Goal: Use online tool/utility: Utilize a website feature to perform a specific function

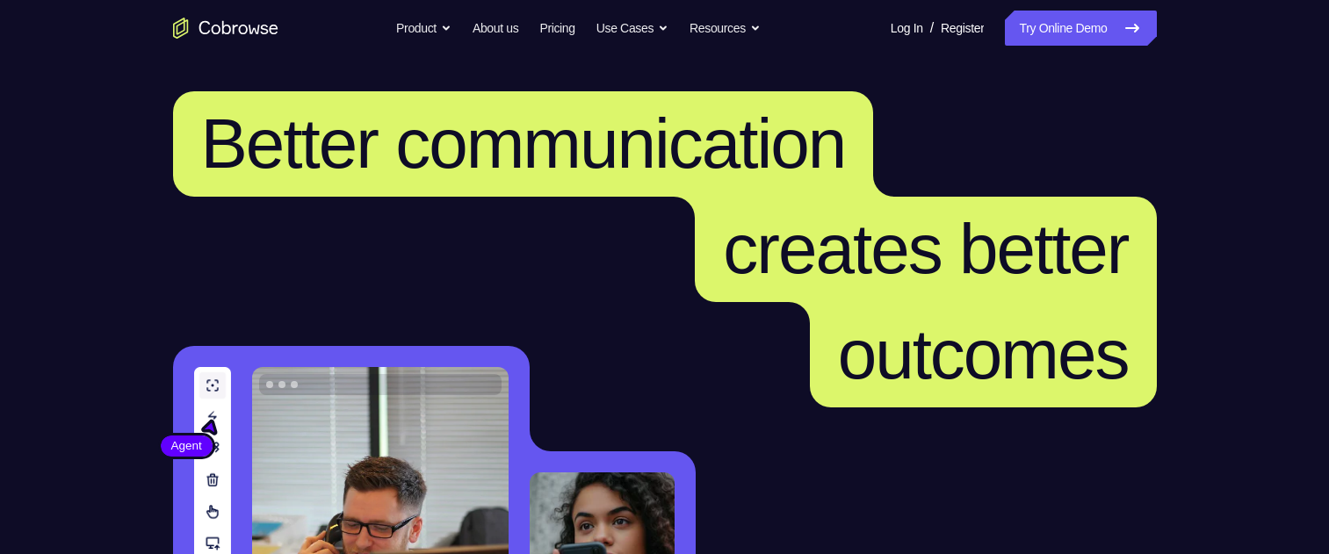
click at [1079, 32] on link "Try Online Demo" at bounding box center [1080, 28] width 151 height 35
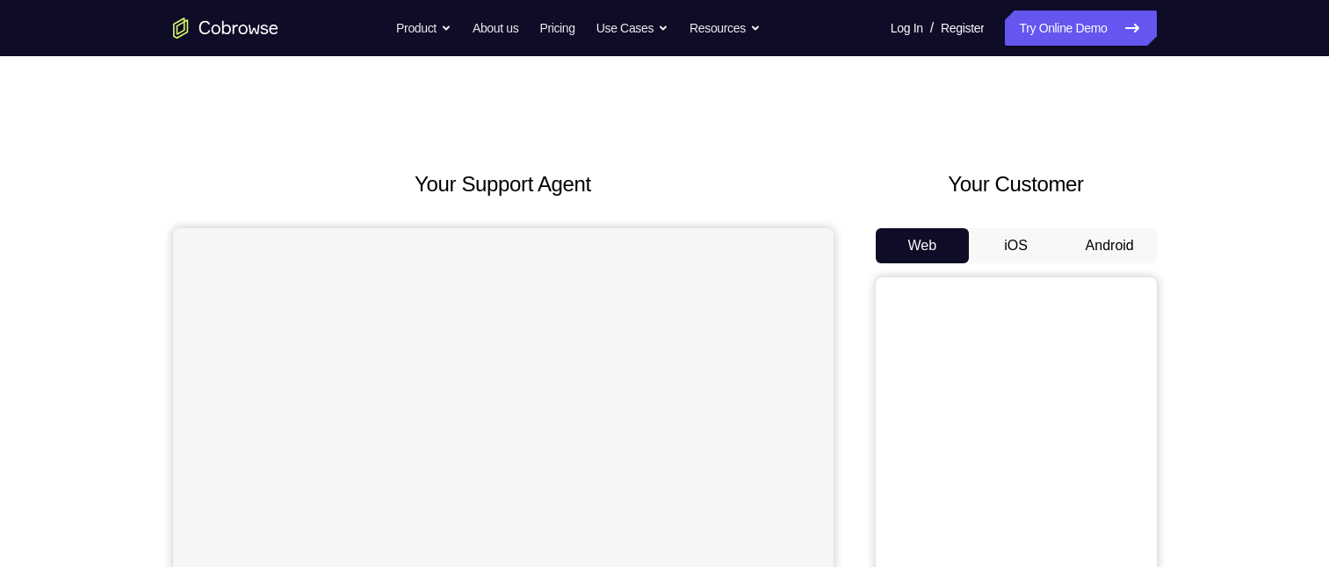
click at [1122, 240] on button "Android" at bounding box center [1110, 245] width 94 height 35
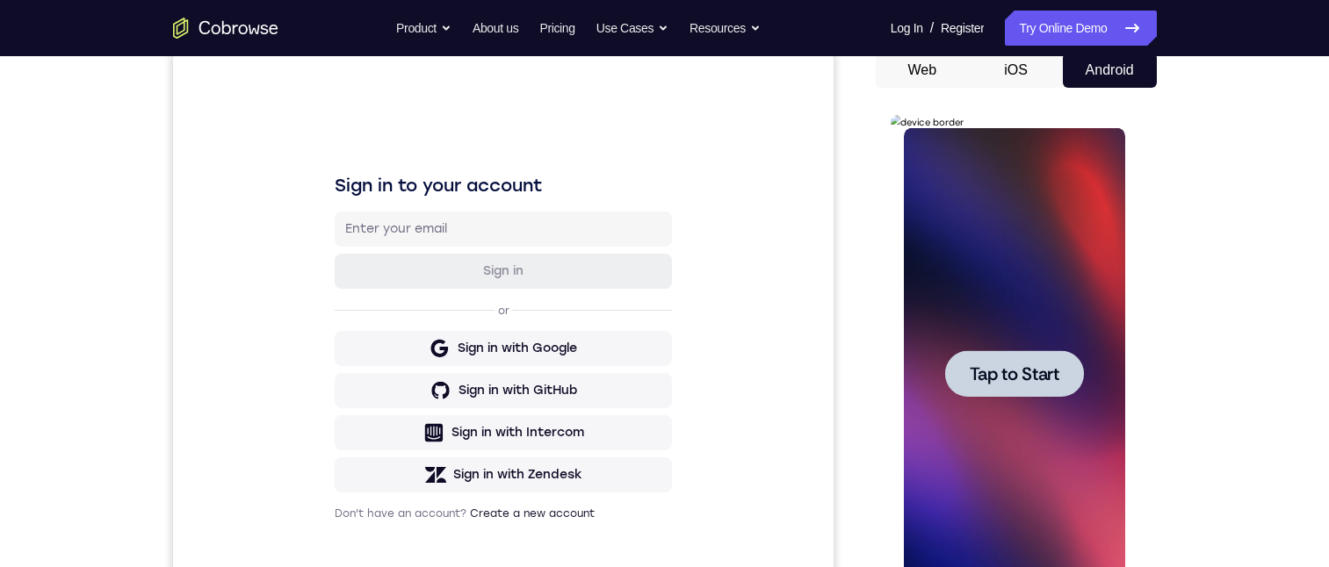
click at [998, 365] on span "Tap to Start" at bounding box center [1015, 374] width 90 height 18
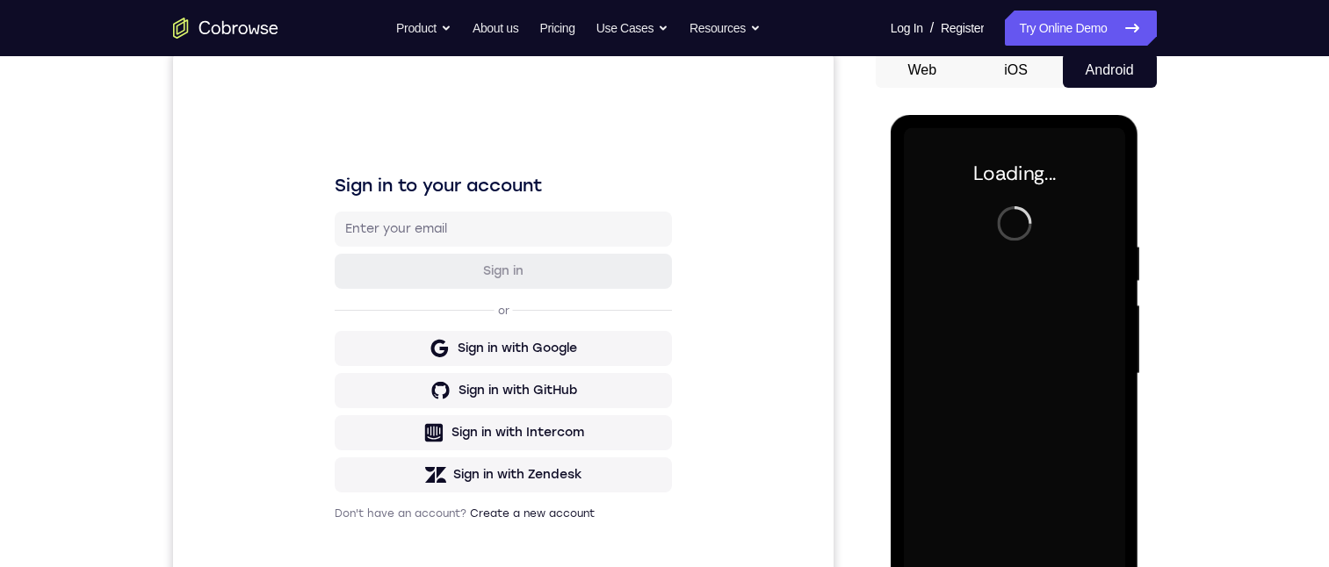
scroll to position [263, 0]
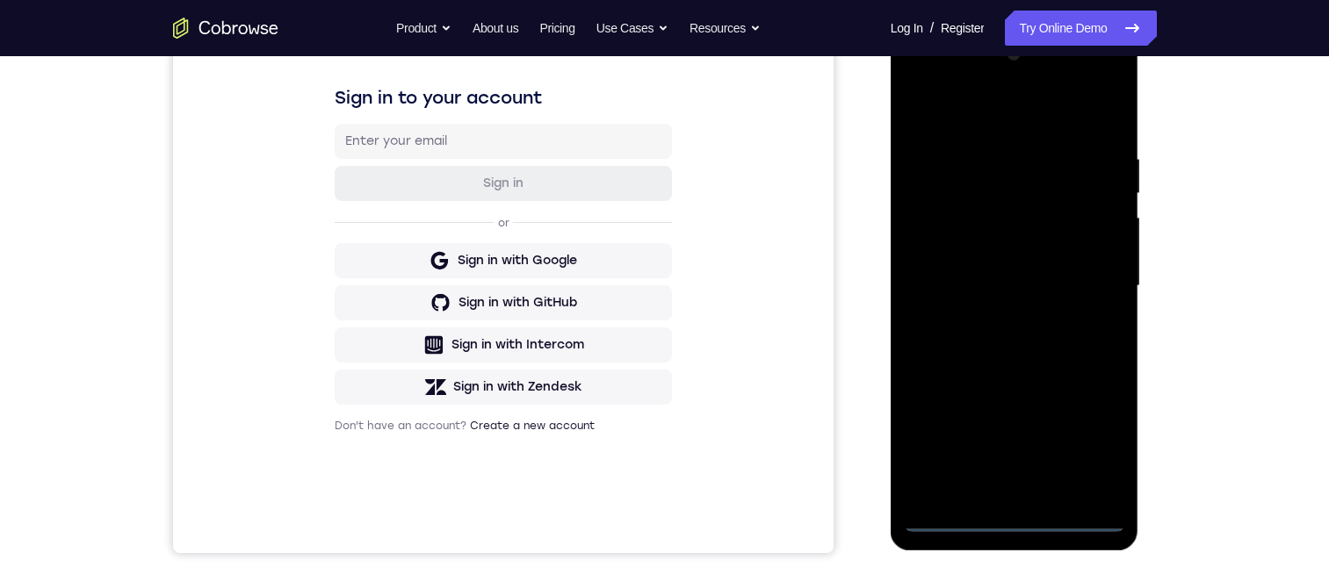
click at [1016, 516] on div at bounding box center [1014, 286] width 221 height 492
click at [1082, 432] on div at bounding box center [1014, 286] width 221 height 492
click at [974, 111] on div at bounding box center [1014, 286] width 221 height 492
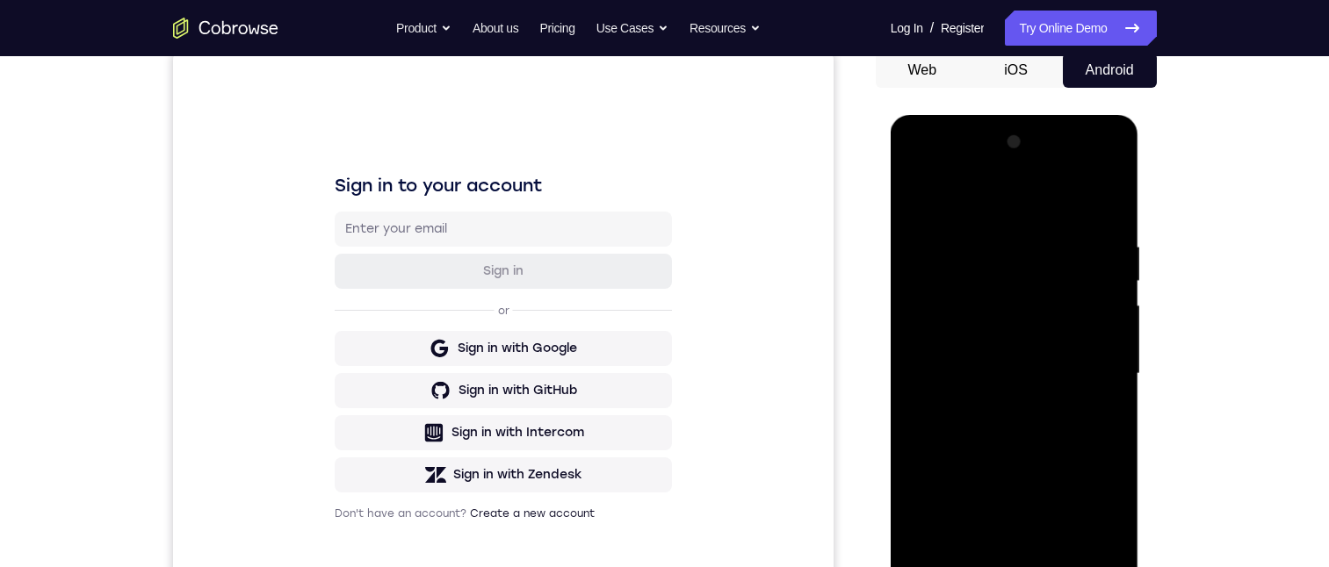
click at [1082, 354] on div at bounding box center [1014, 374] width 221 height 492
click at [991, 405] on div at bounding box center [1014, 374] width 221 height 492
click at [978, 357] on div at bounding box center [1014, 374] width 221 height 492
click at [978, 326] on div at bounding box center [1014, 374] width 221 height 492
click at [990, 382] on div at bounding box center [1014, 374] width 221 height 492
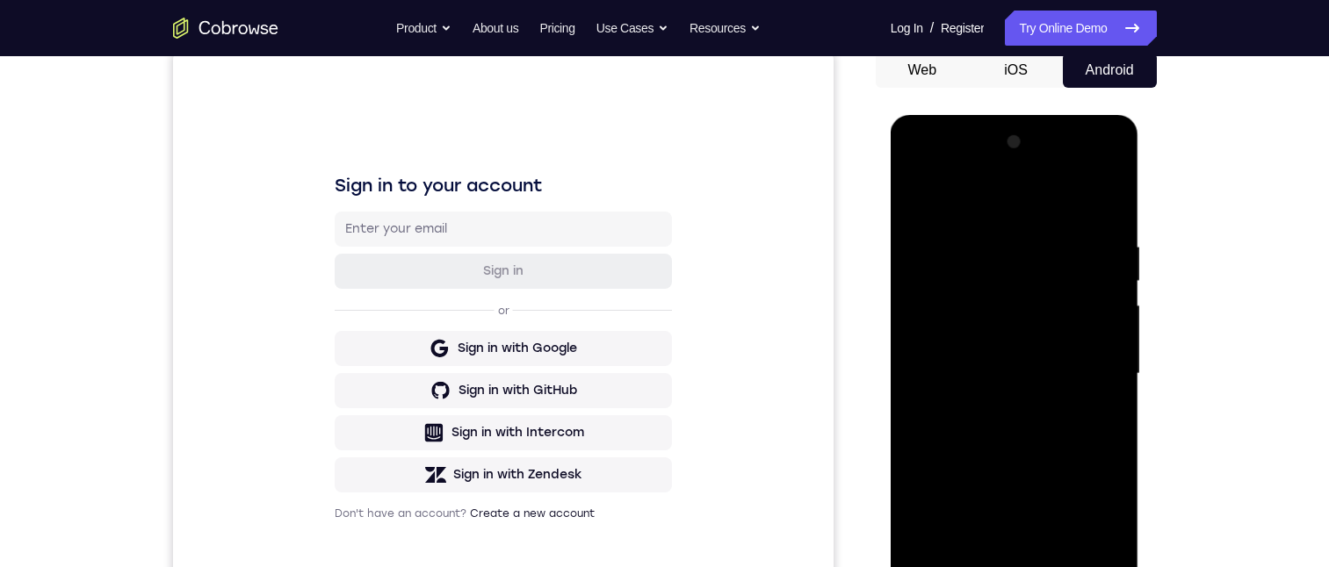
scroll to position [204, 0]
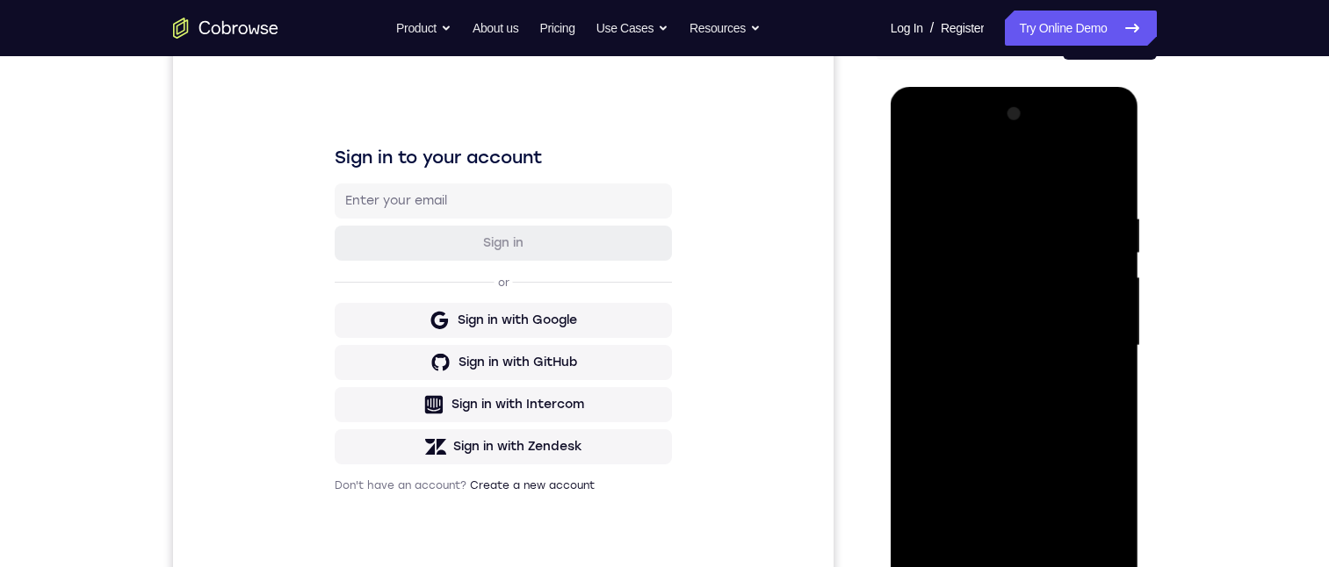
click at [1090, 139] on div at bounding box center [1014, 346] width 221 height 492
click at [949, 140] on div at bounding box center [1014, 346] width 221 height 492
click at [1012, 248] on div at bounding box center [1014, 346] width 221 height 492
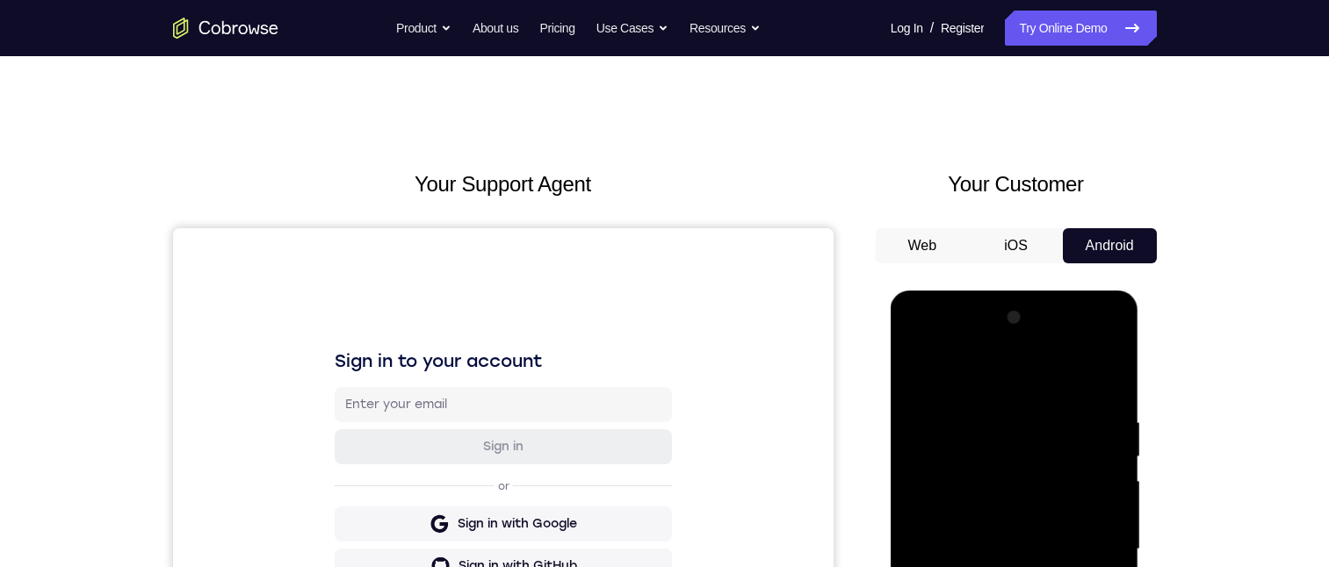
click at [978, 484] on div at bounding box center [1014, 550] width 221 height 492
click at [1011, 242] on button "iOS" at bounding box center [1016, 245] width 94 height 35
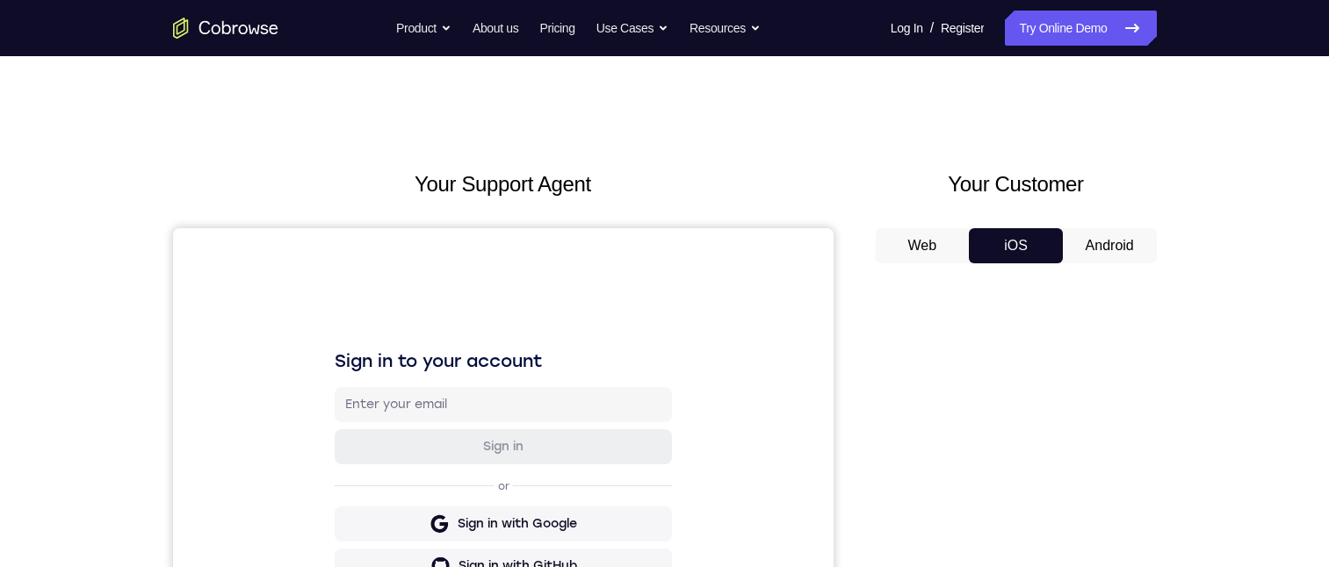
click at [927, 245] on button "Web" at bounding box center [923, 245] width 94 height 35
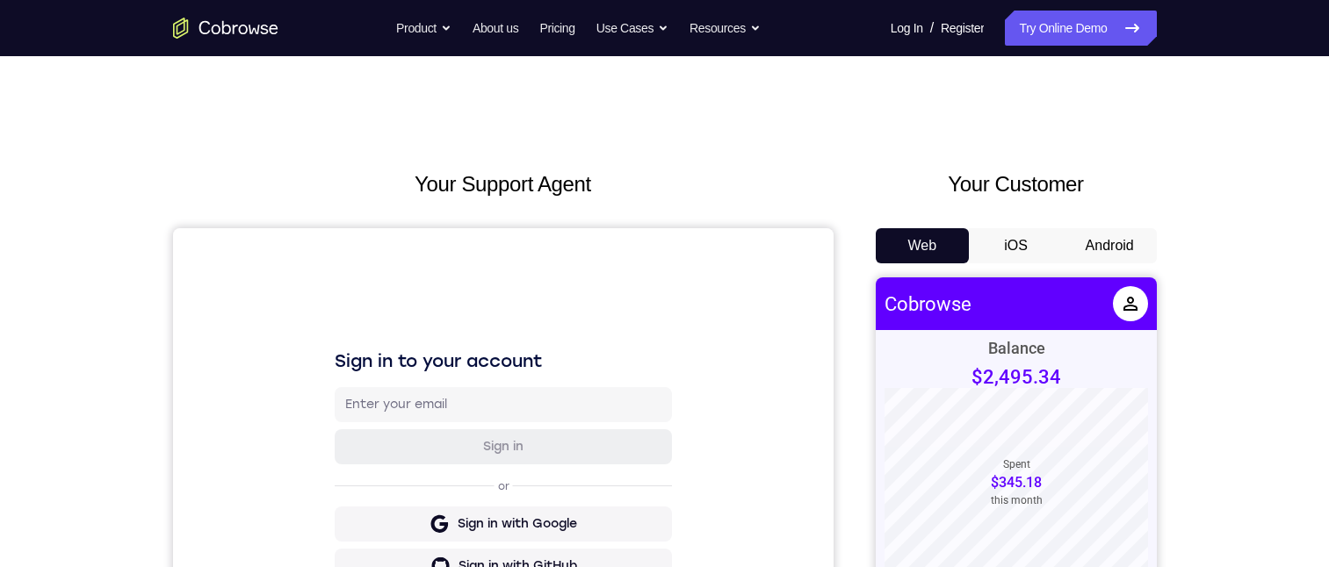
click at [1001, 246] on button "iOS" at bounding box center [1016, 245] width 94 height 35
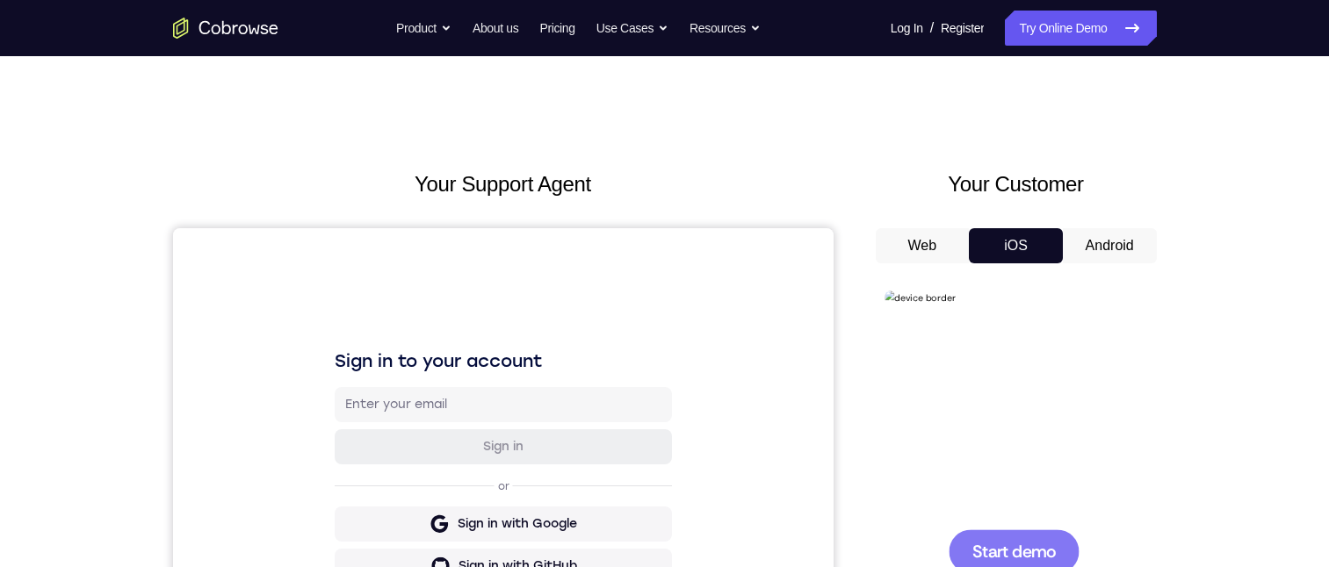
scroll to position [263, 0]
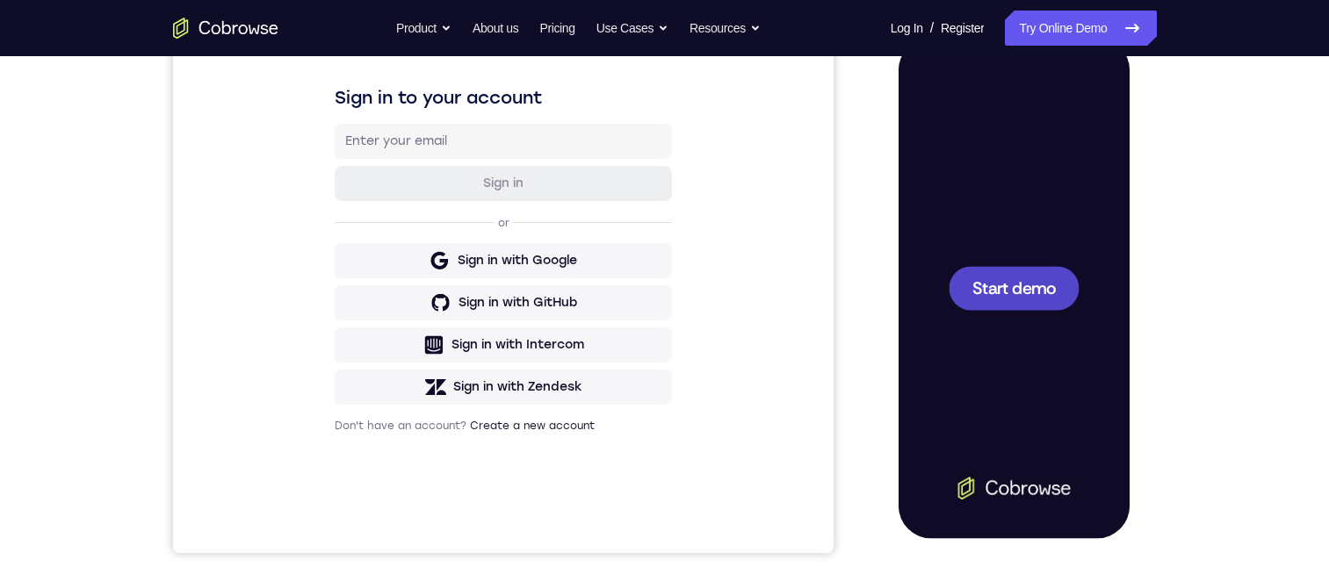
click at [988, 284] on span "Start demo" at bounding box center [1012, 287] width 83 height 17
